Goal: Register for event/course

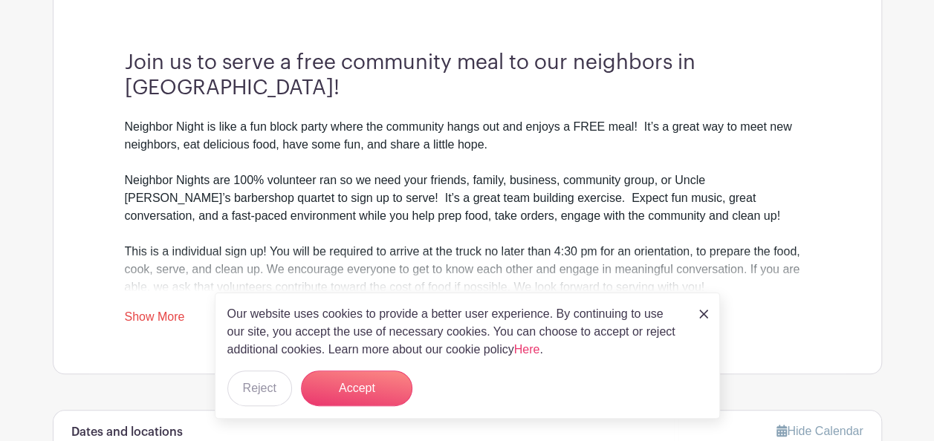
scroll to position [520, 0]
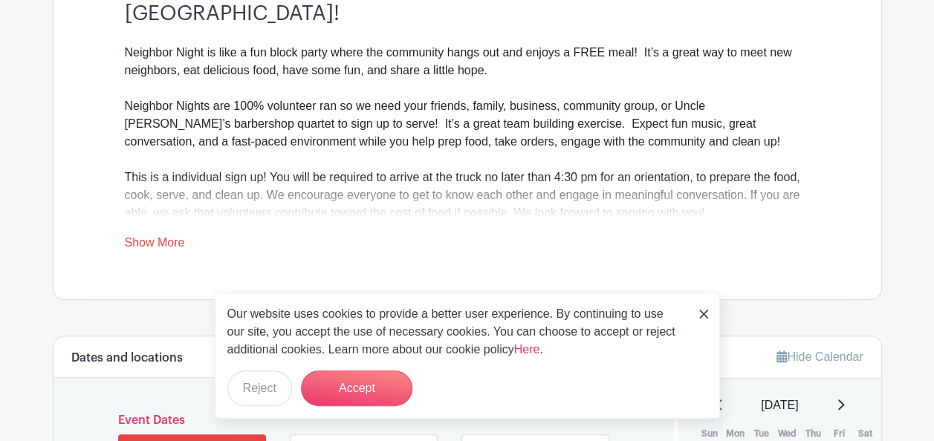
click at [703, 313] on img at bounding box center [703, 314] width 9 height 9
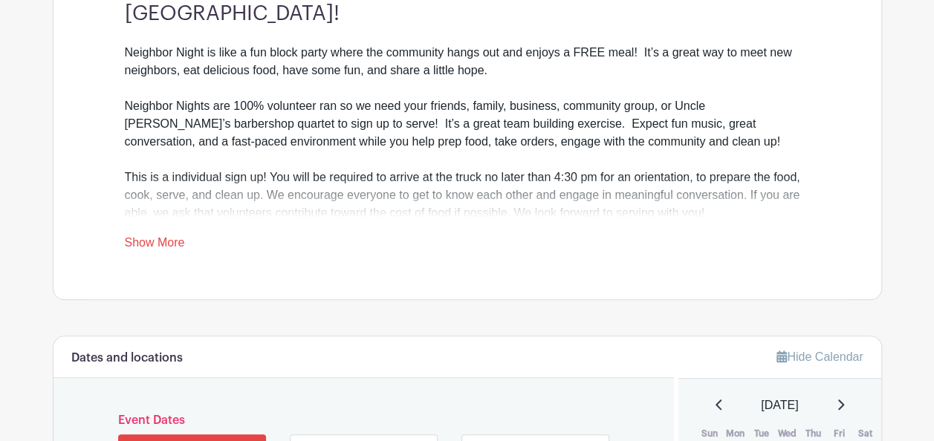
click at [144, 247] on link "Show More" at bounding box center [155, 245] width 60 height 19
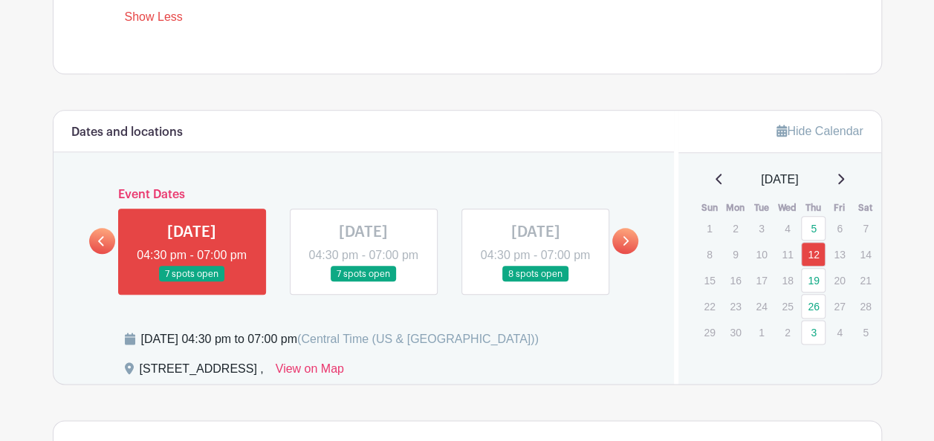
scroll to position [743, 0]
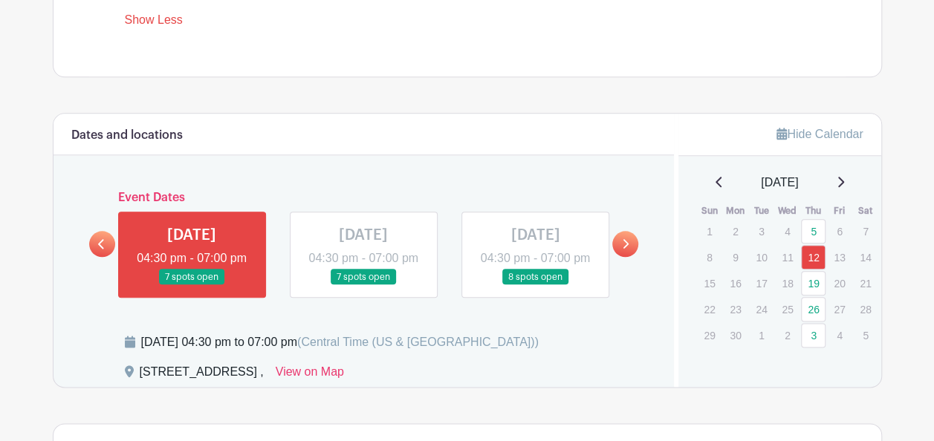
click at [844, 176] on icon at bounding box center [839, 182] width 7 height 12
click at [842, 183] on icon at bounding box center [841, 182] width 6 height 10
click at [842, 183] on icon at bounding box center [839, 182] width 7 height 12
click at [816, 228] on link "4" at bounding box center [813, 231] width 25 height 25
